Goal: Find specific page/section: Find specific page/section

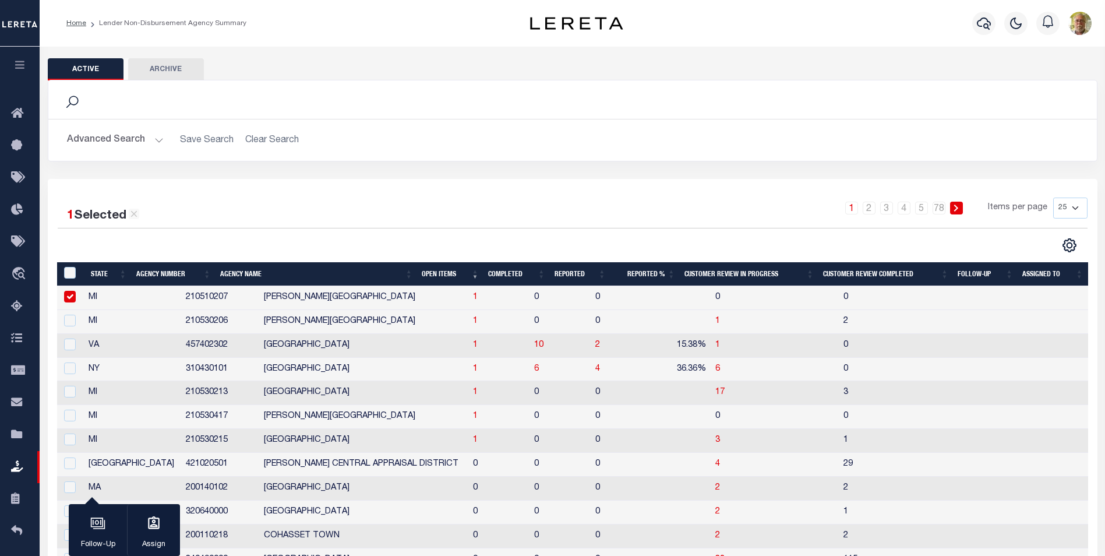
click at [446, 268] on th "Open Items" at bounding box center [450, 274] width 66 height 24
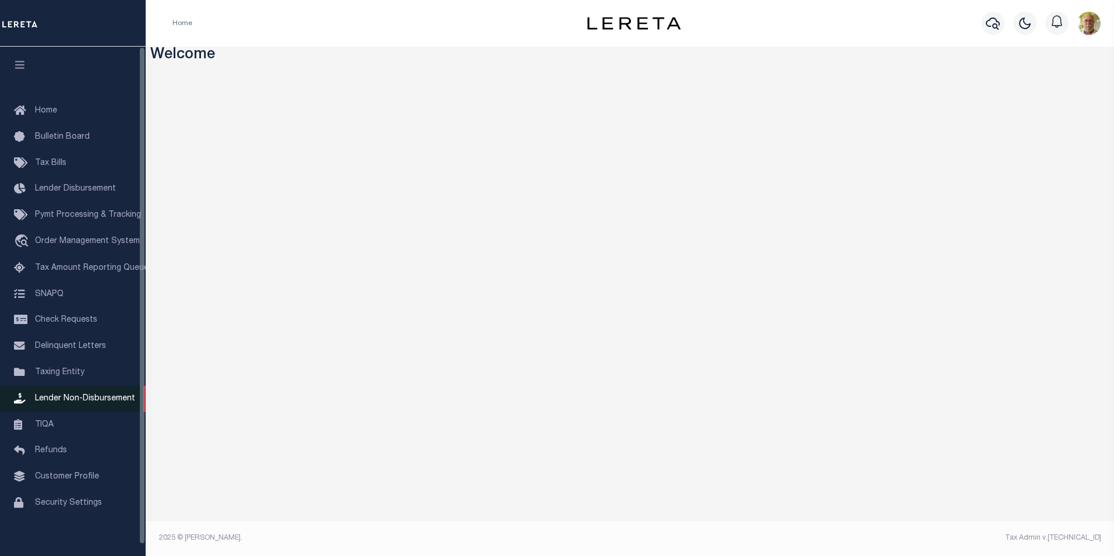
click at [84, 401] on span "Lender Non-Disbursement" at bounding box center [85, 398] width 100 height 8
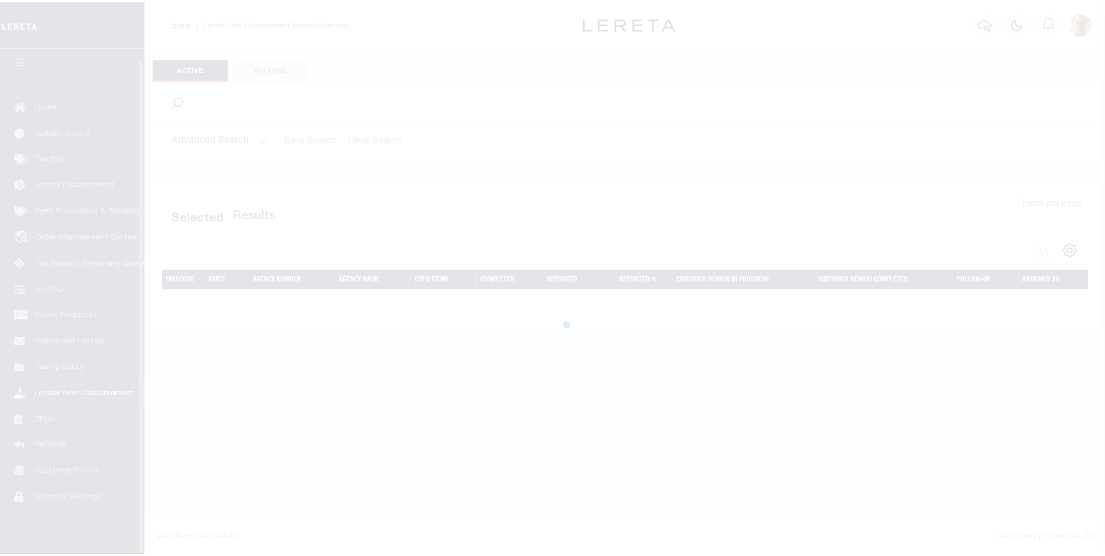
scroll to position [12, 0]
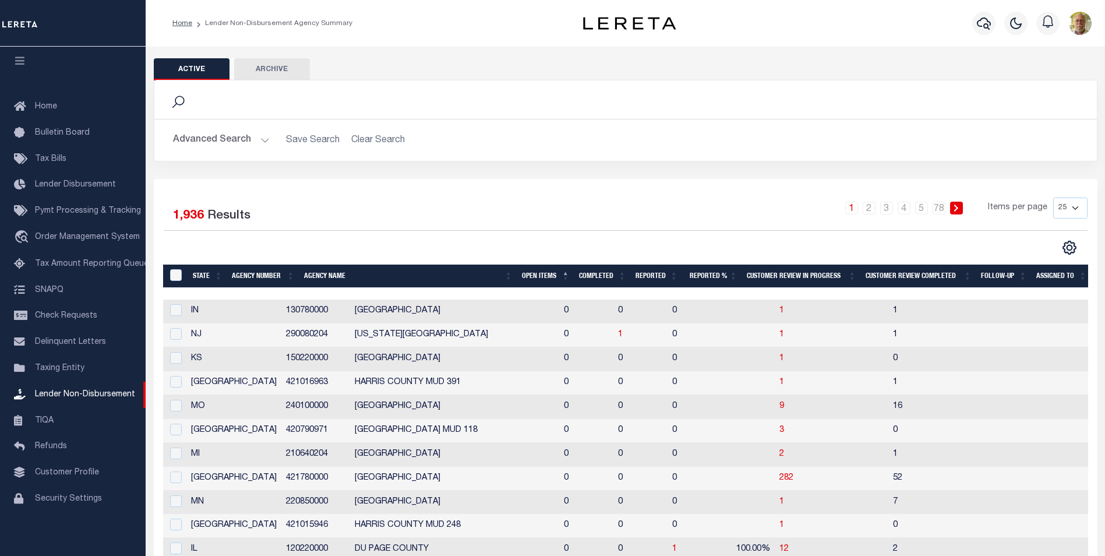
drag, startPoint x: 263, startPoint y: 137, endPoint x: 276, endPoint y: 144, distance: 14.9
click at [263, 137] on button "Advanced Search" at bounding box center [221, 140] width 97 height 23
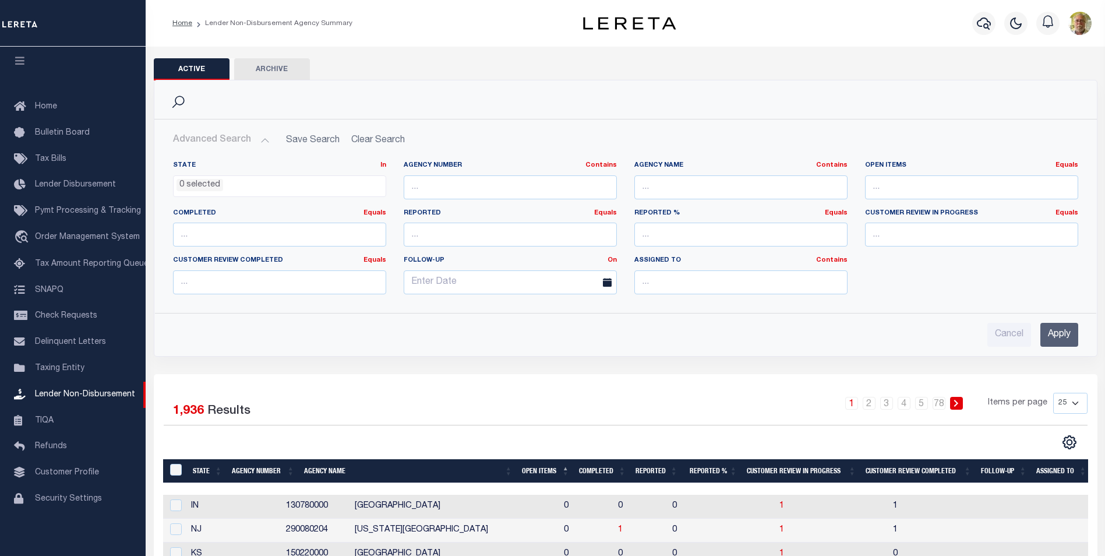
click at [1063, 332] on input "Apply" at bounding box center [1059, 335] width 38 height 24
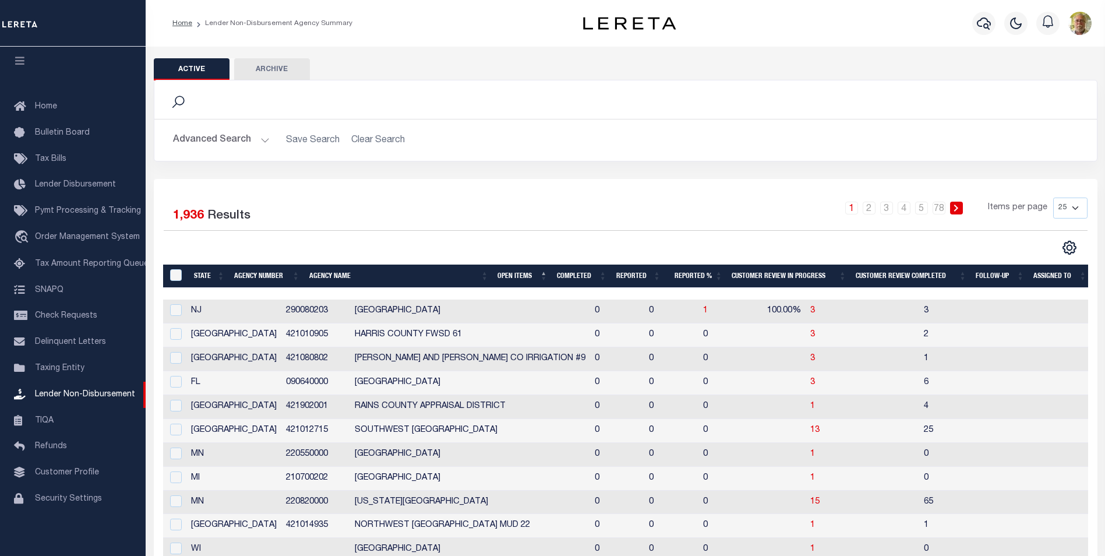
click at [510, 273] on th "Open Items" at bounding box center [522, 276] width 59 height 24
